Goal: Navigation & Orientation: Find specific page/section

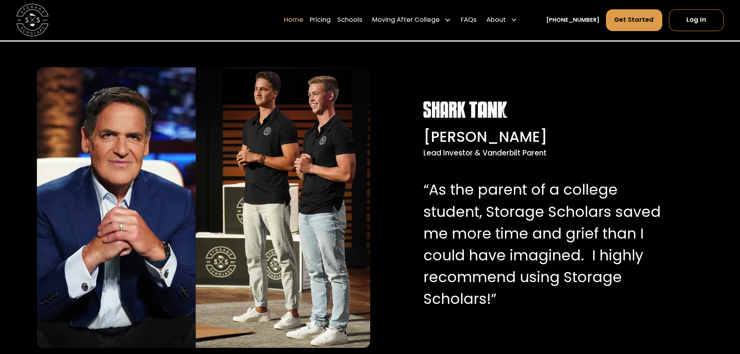
scroll to position [787, 0]
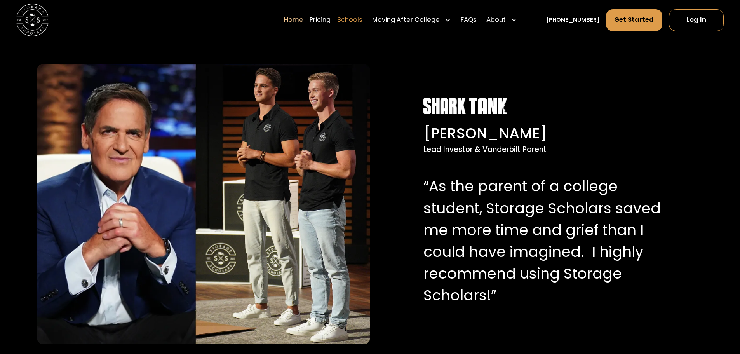
click at [362, 22] on link "Schools" at bounding box center [349, 20] width 25 height 23
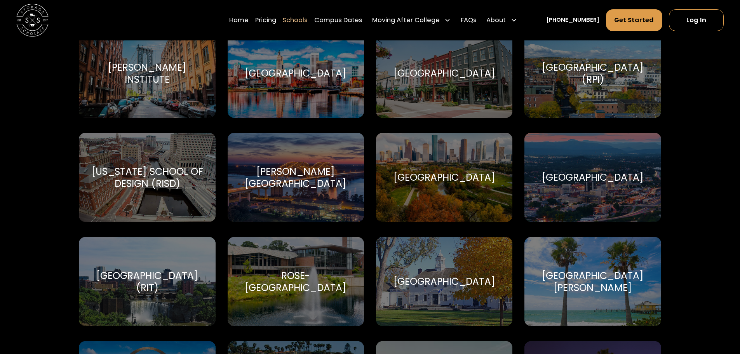
scroll to position [2566, 0]
click at [550, 90] on div "Rensselaer Polytechnic Institute (RPI) Rensselaer Polytechnic Institute" at bounding box center [592, 73] width 136 height 89
click at [629, 71] on div "[GEOGRAPHIC_DATA] (RPI)" at bounding box center [592, 74] width 117 height 24
click at [567, 86] on div "[GEOGRAPHIC_DATA] (RPI)" at bounding box center [592, 74] width 117 height 24
click at [572, 63] on div "[GEOGRAPHIC_DATA] (RPI)" at bounding box center [592, 74] width 117 height 24
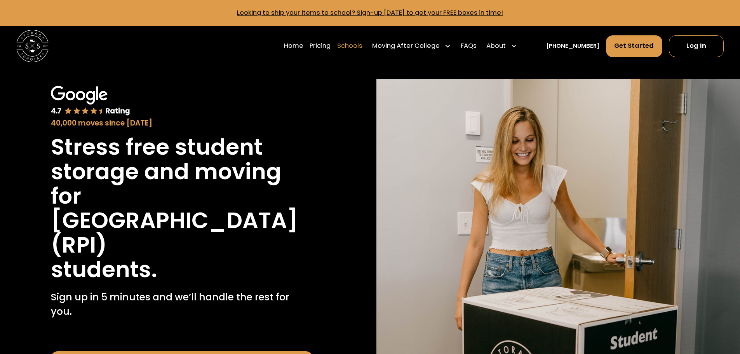
click at [362, 52] on link "Schools" at bounding box center [349, 46] width 25 height 23
